Goal: Task Accomplishment & Management: Use online tool/utility

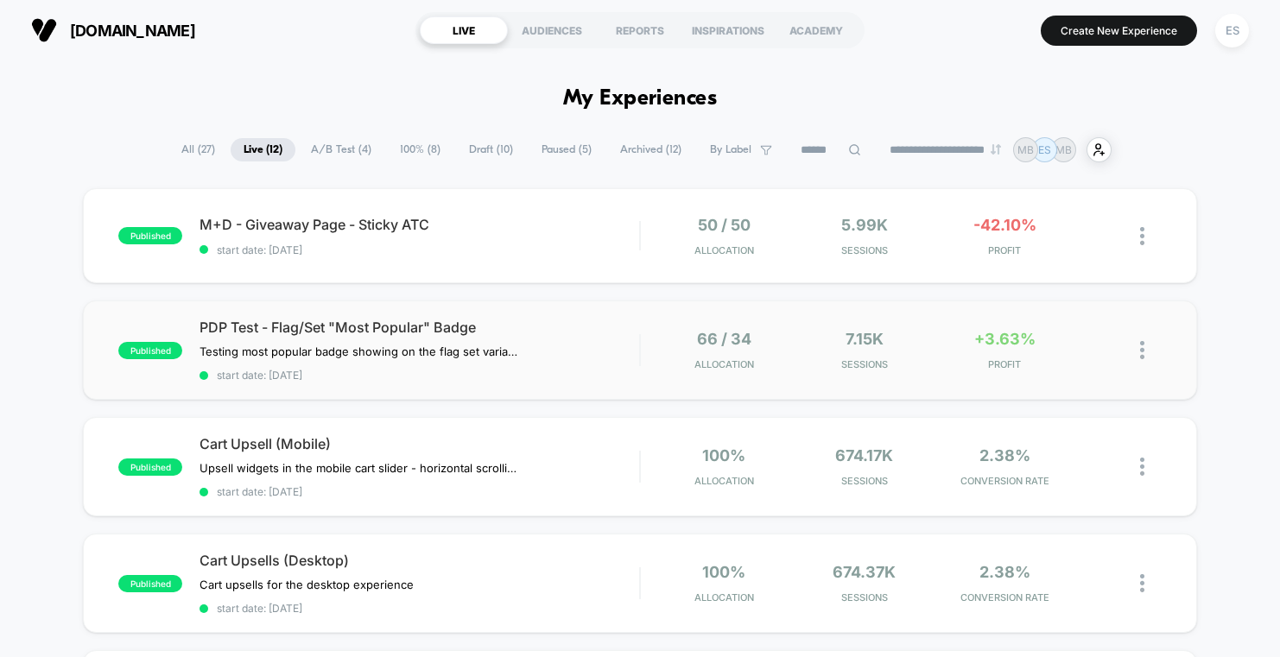
click at [623, 319] on span "PDP Test - Flag/Set "Most Popular" Badge" at bounding box center [420, 327] width 440 height 17
